Goal: Transaction & Acquisition: Purchase product/service

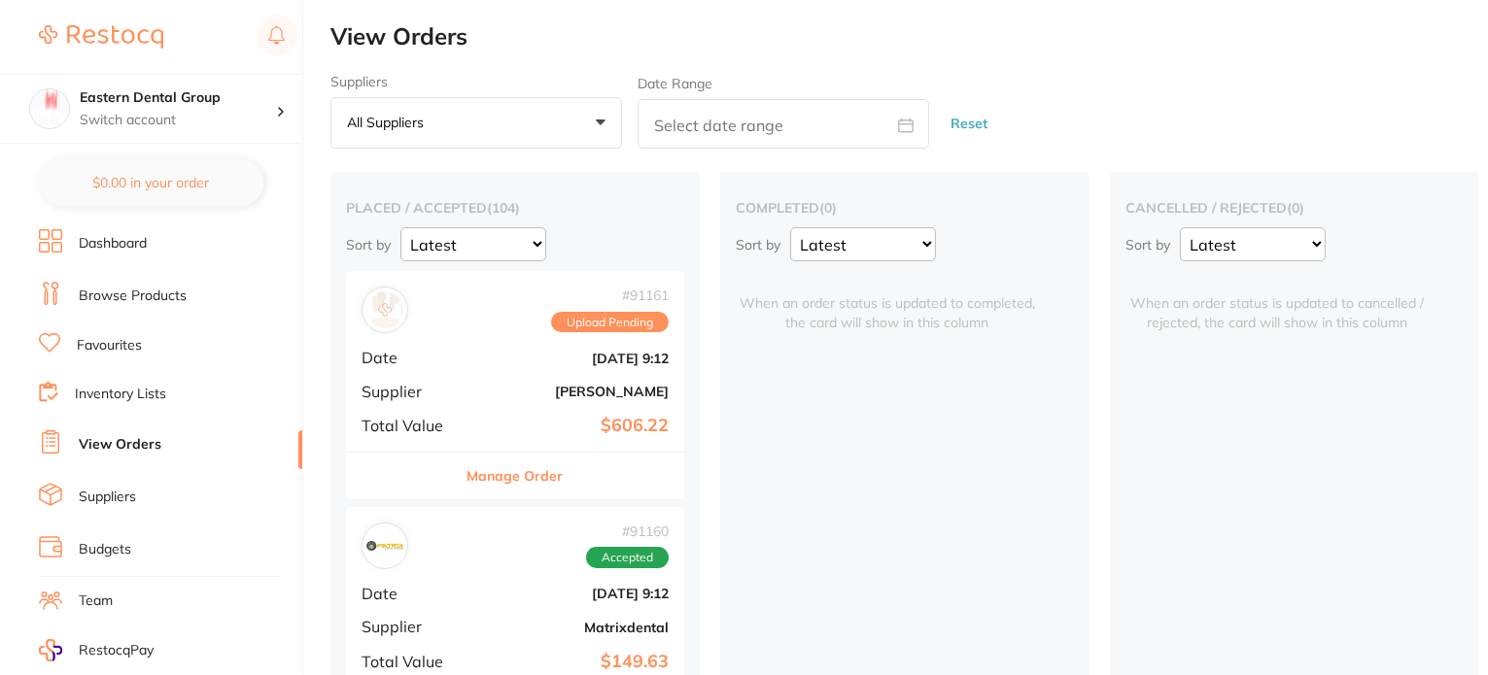
click at [138, 292] on link "Browse Products" at bounding box center [133, 296] width 108 height 19
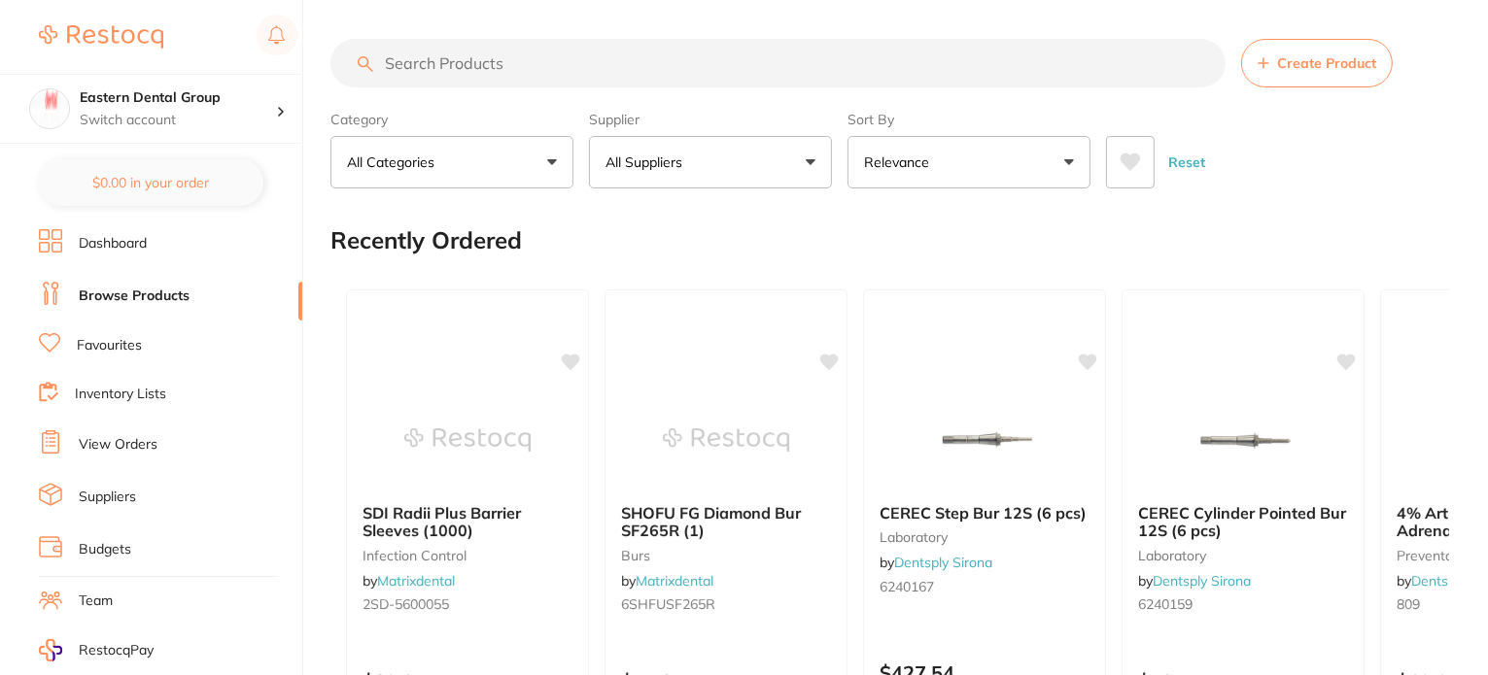
click at [515, 63] on input "search" at bounding box center [777, 63] width 895 height 49
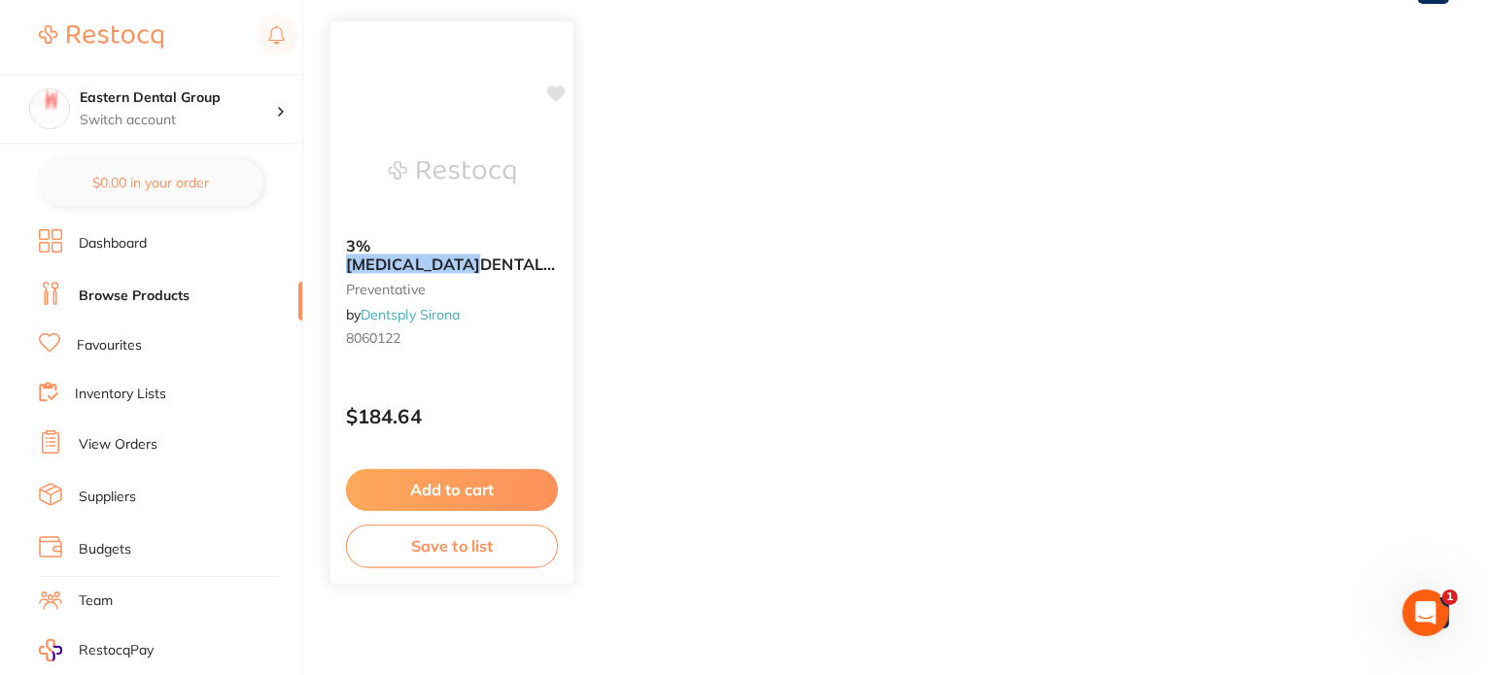
scroll to position [258, 0]
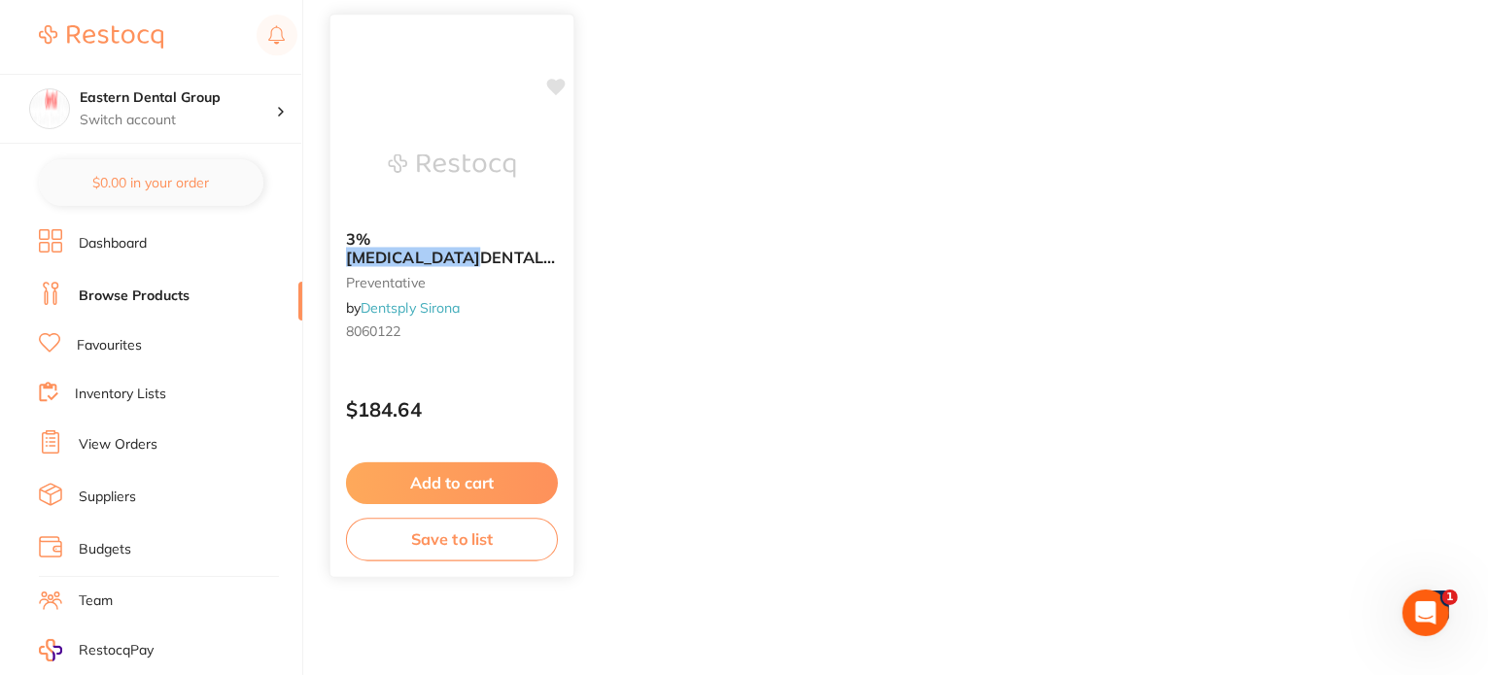
type input "[MEDICAL_DATA]"
click at [409, 248] on em "[MEDICAL_DATA]" at bounding box center [413, 257] width 134 height 19
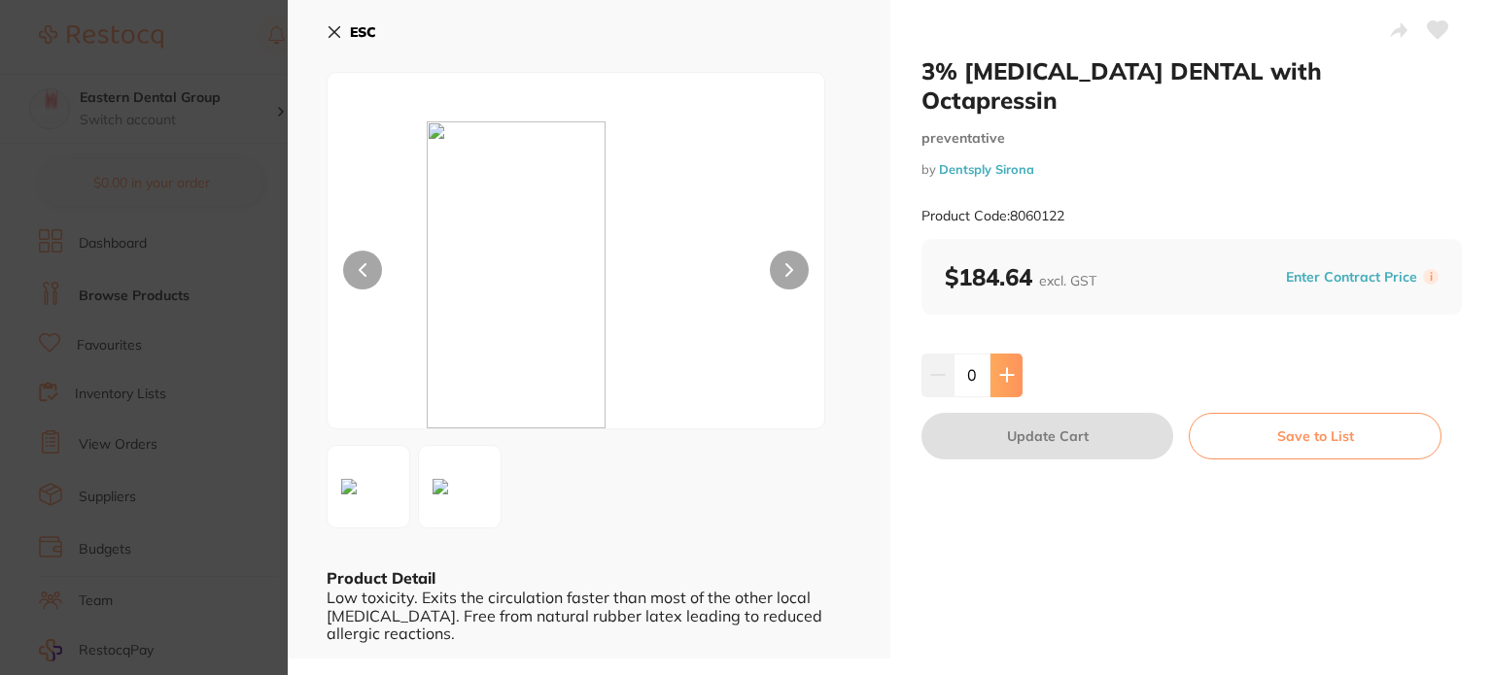
click at [1011, 357] on button at bounding box center [1006, 375] width 32 height 43
type input "2"
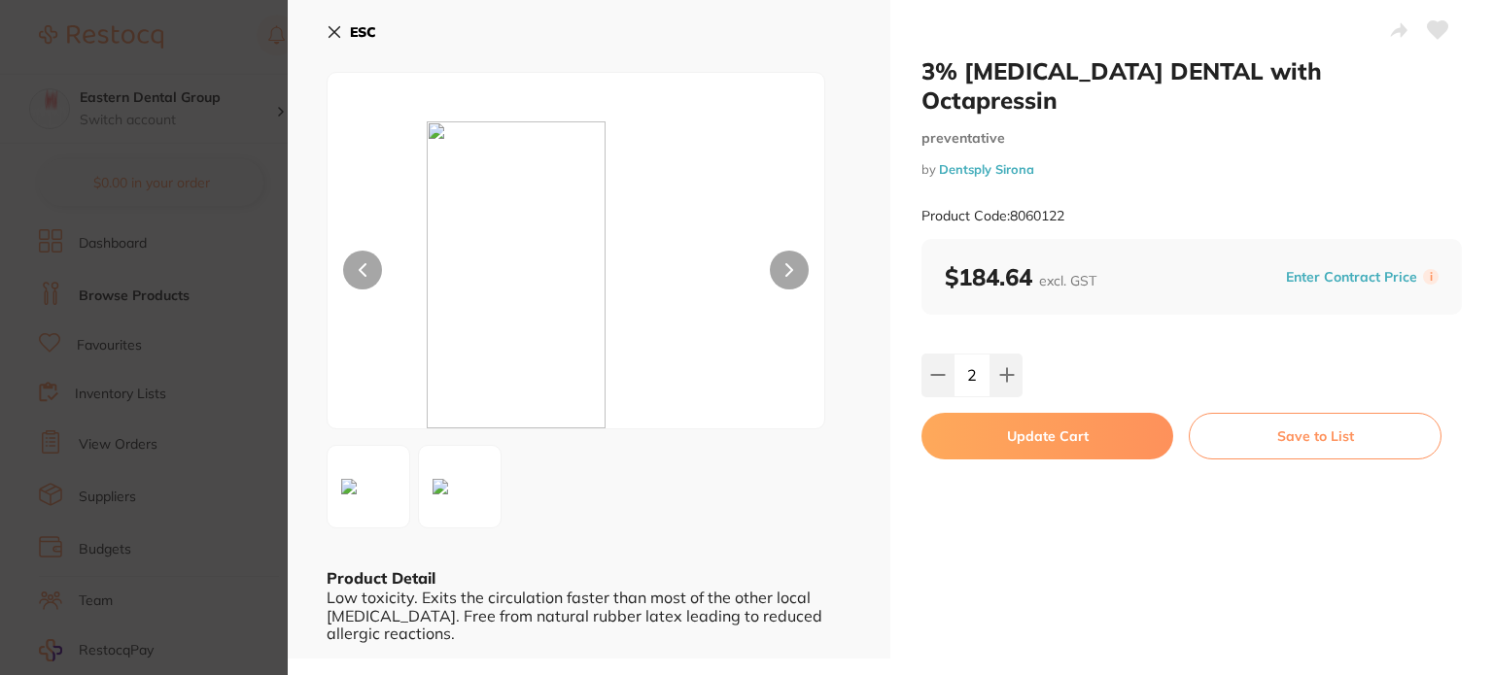
click at [1061, 413] on button "Update Cart" at bounding box center [1047, 436] width 252 height 47
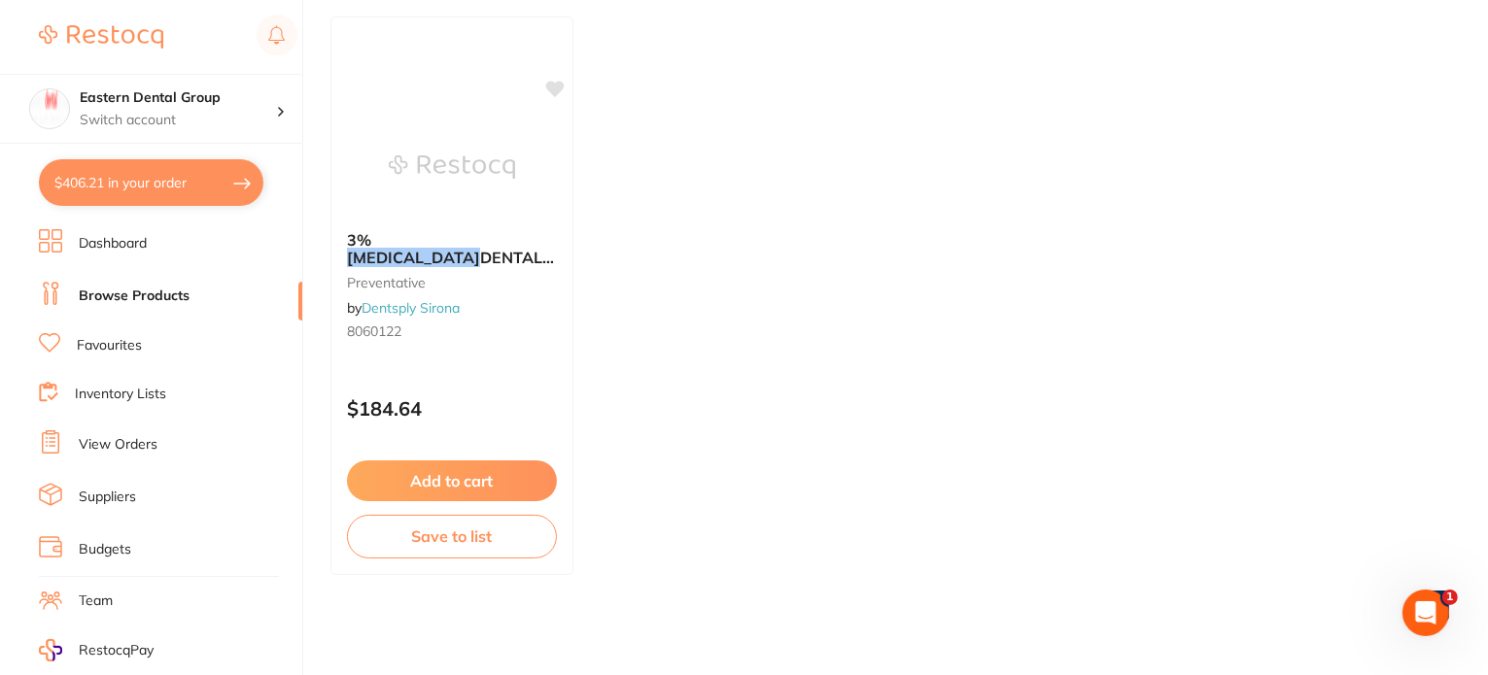
click at [179, 171] on button "$406.21 in your order" at bounding box center [151, 182] width 224 height 47
checkbox input "true"
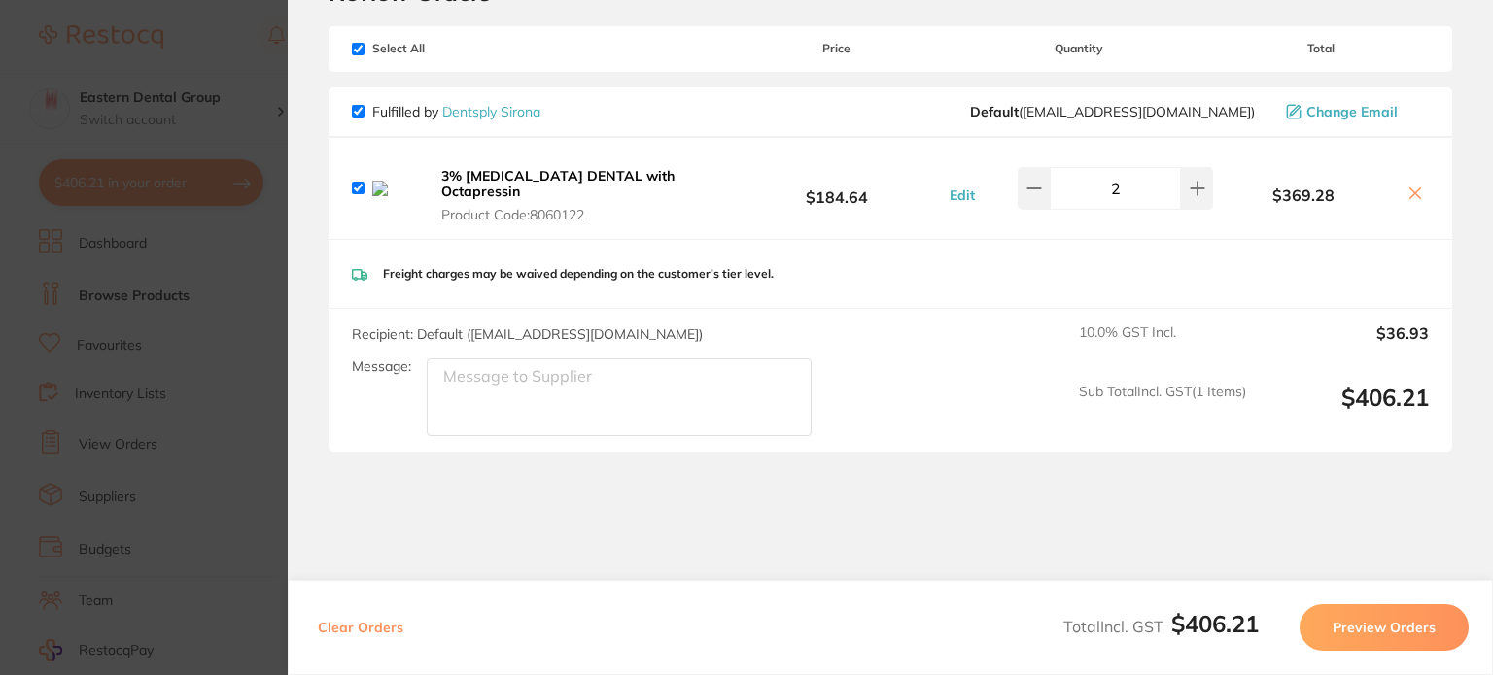
scroll to position [104, 0]
click at [527, 359] on textarea "Message:" at bounding box center [619, 395] width 385 height 78
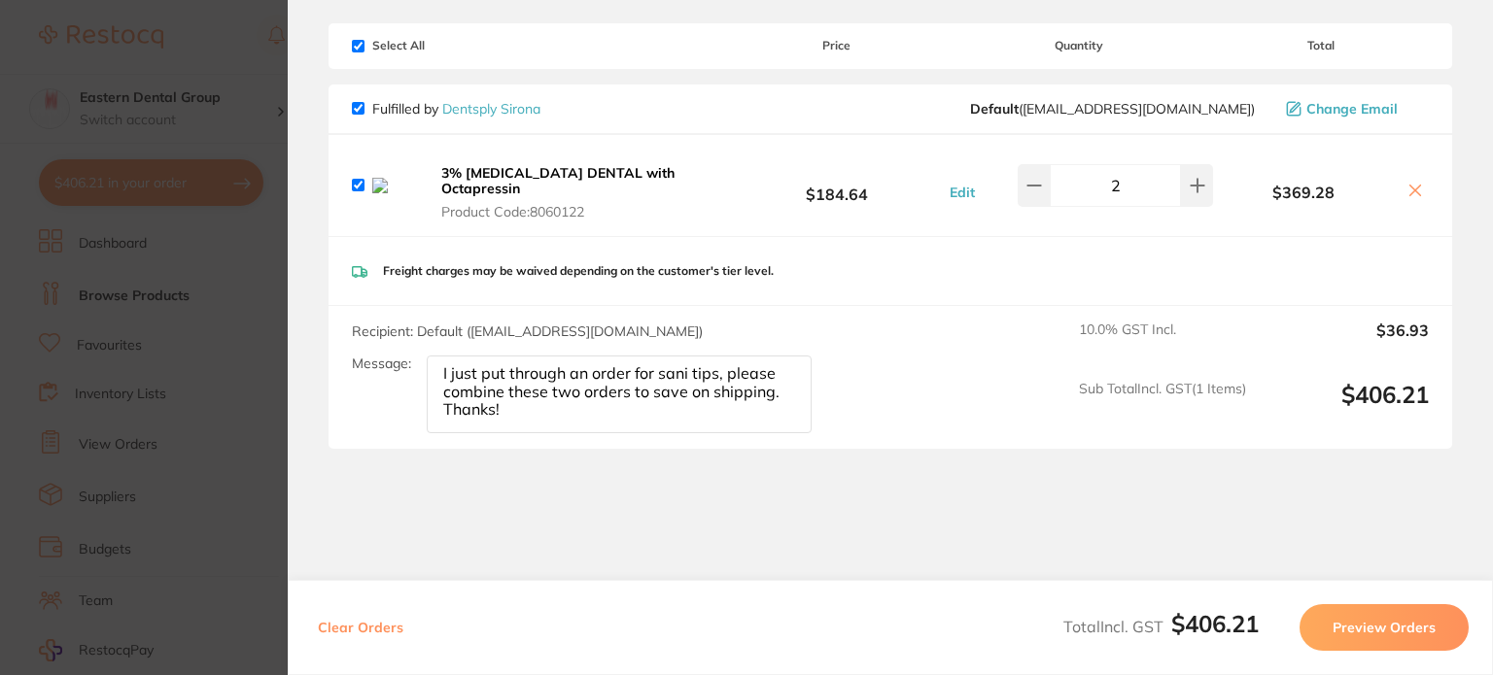
type textarea "I just put through an order for sani tips, please combine these two orders to s…"
click at [1365, 615] on button "Preview Orders" at bounding box center [1383, 627] width 169 height 47
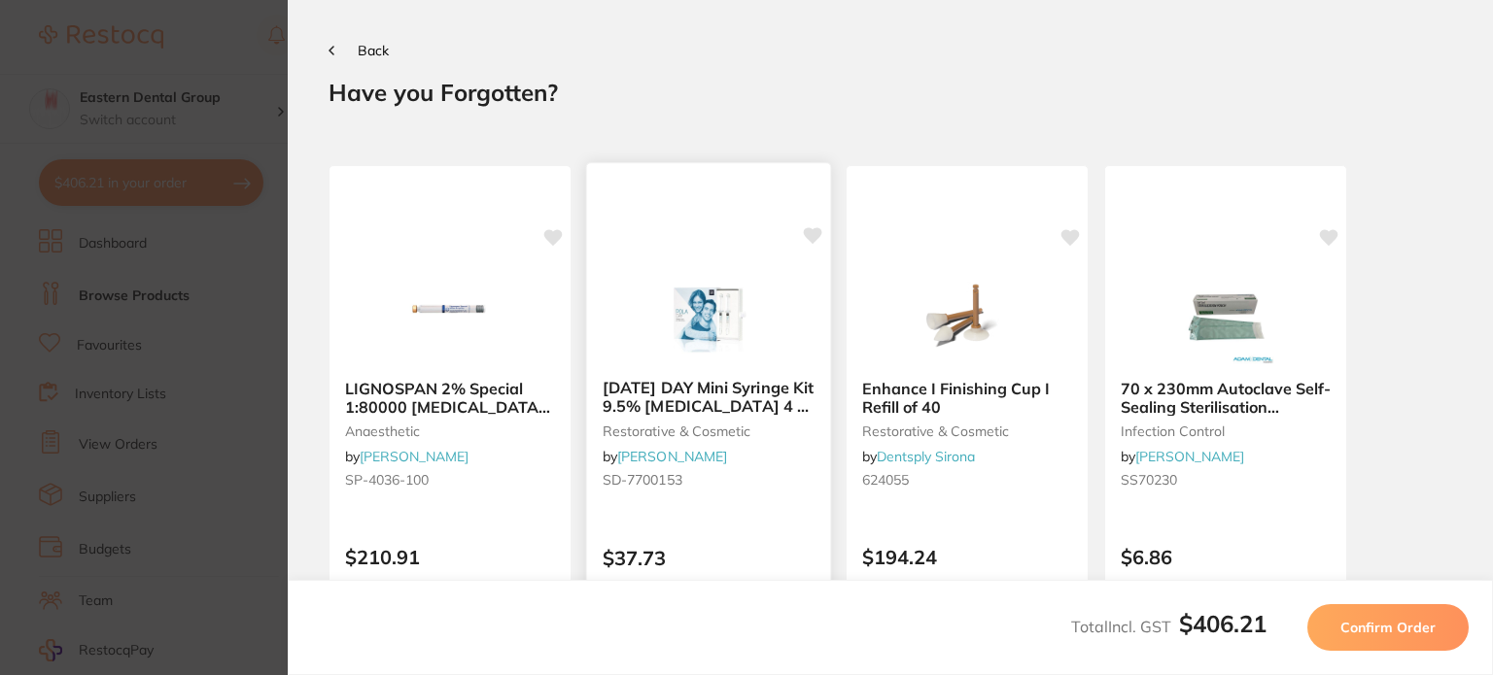
scroll to position [0, 0]
click at [1388, 616] on button "Confirm Order" at bounding box center [1387, 627] width 161 height 47
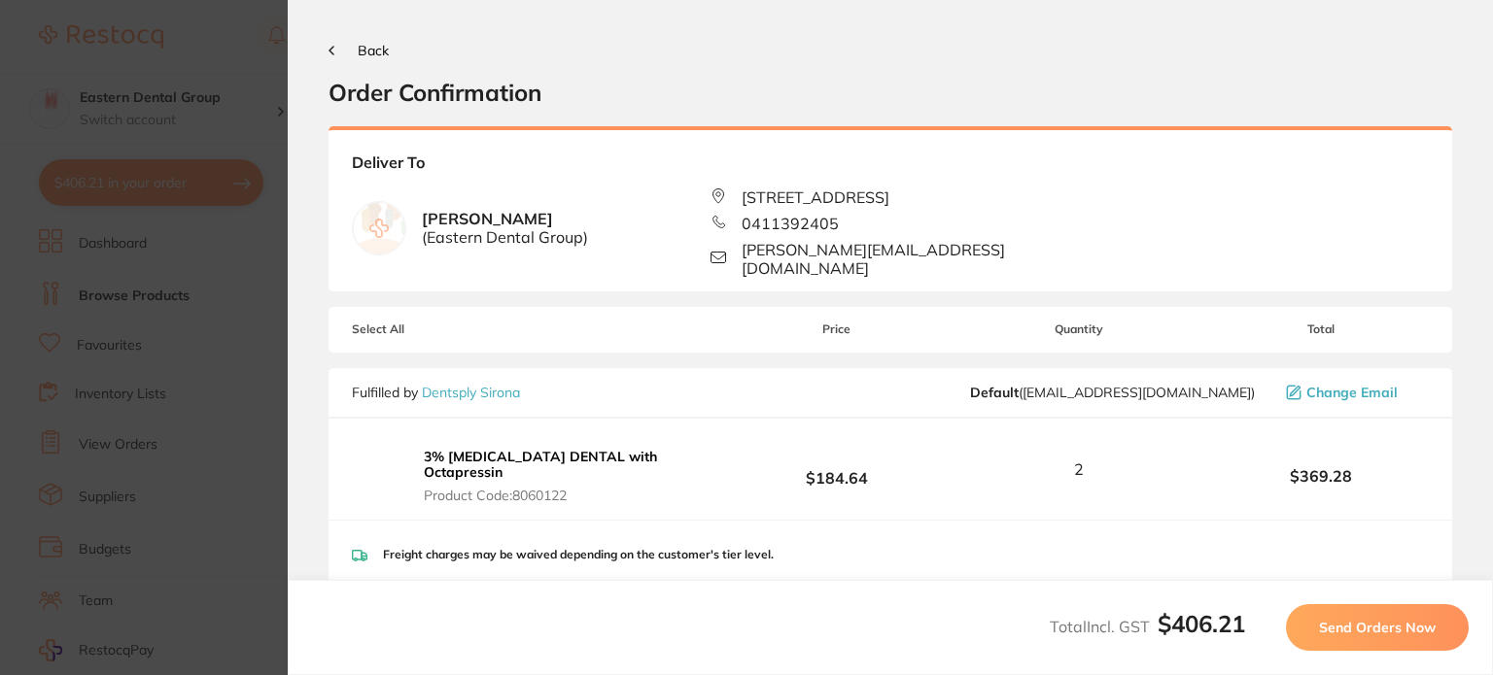
scroll to position [241, 0]
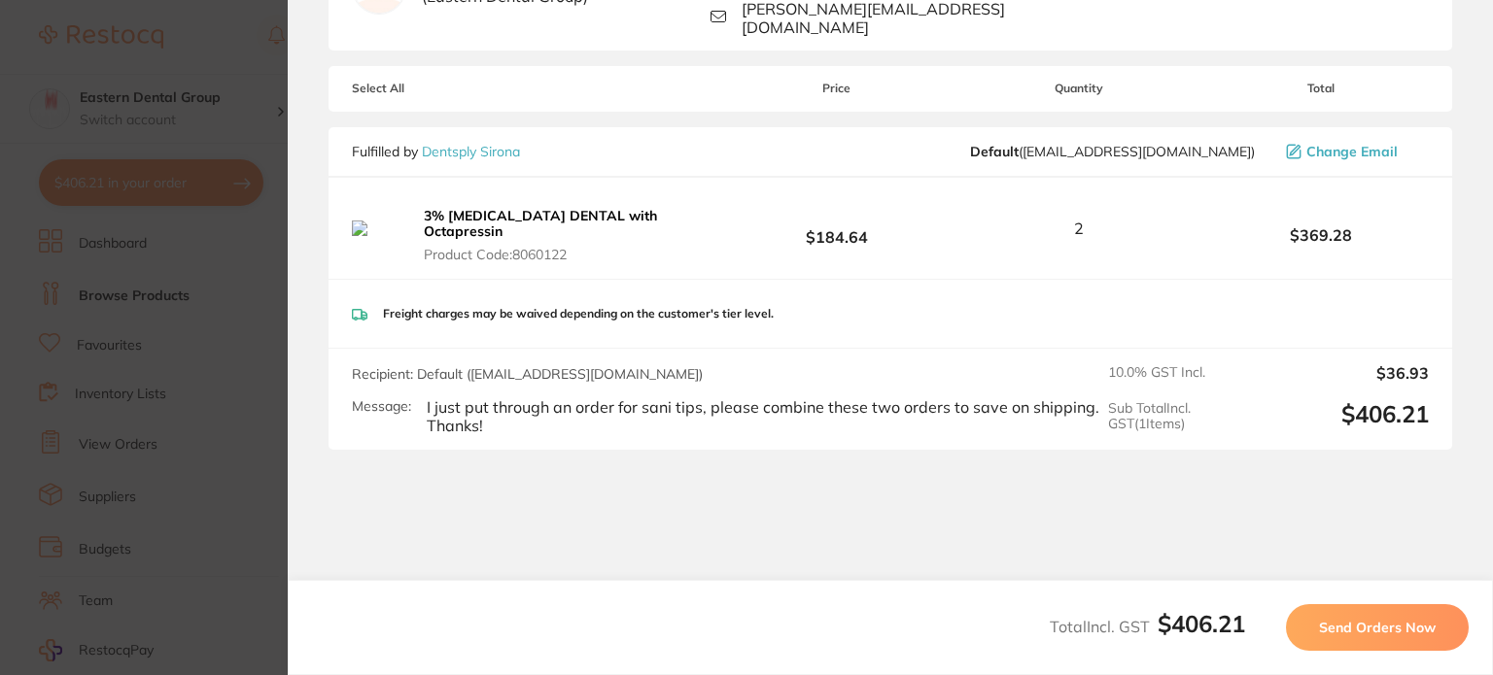
click at [1361, 620] on span "Send Orders Now" at bounding box center [1377, 627] width 117 height 17
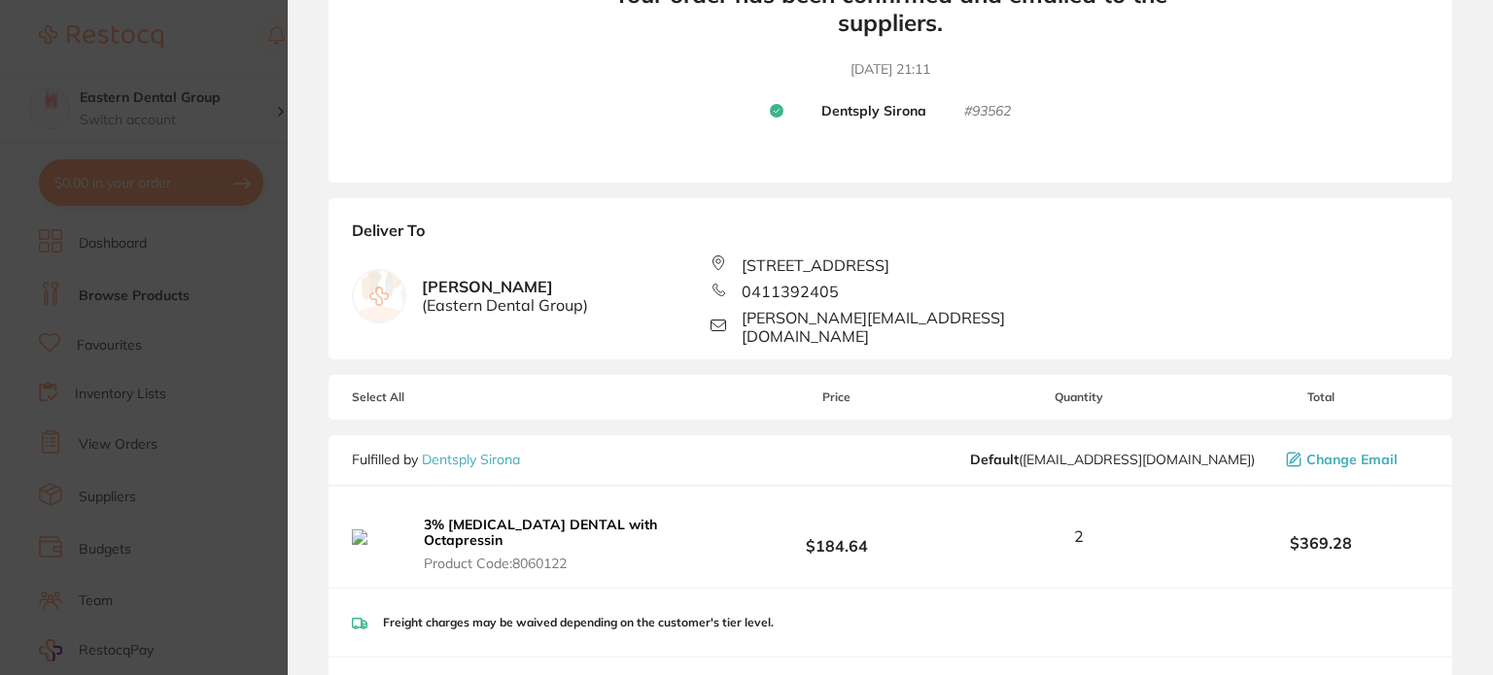
scroll to position [0, 0]
